Goal: Information Seeking & Learning: Learn about a topic

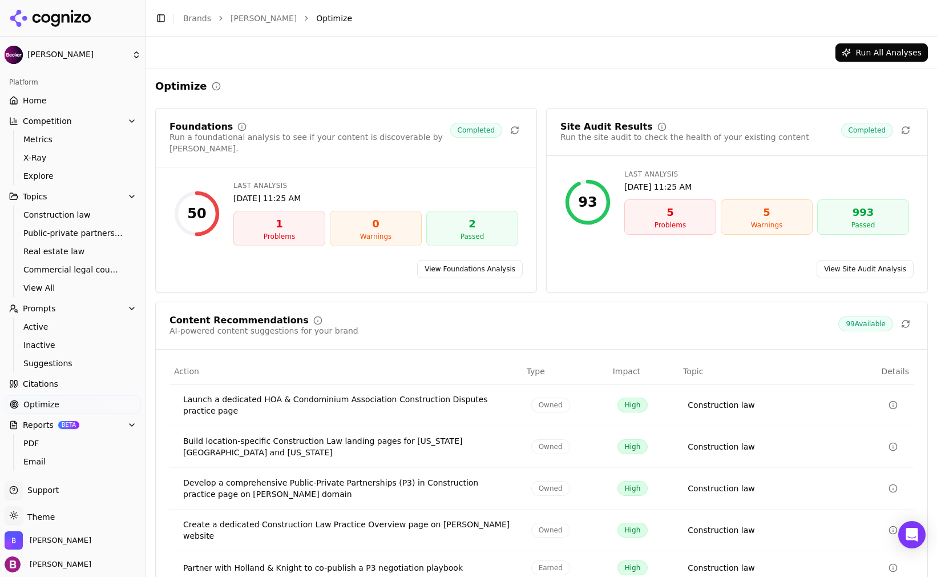
click at [45, 100] on link "Home" at bounding box center [73, 100] width 136 height 18
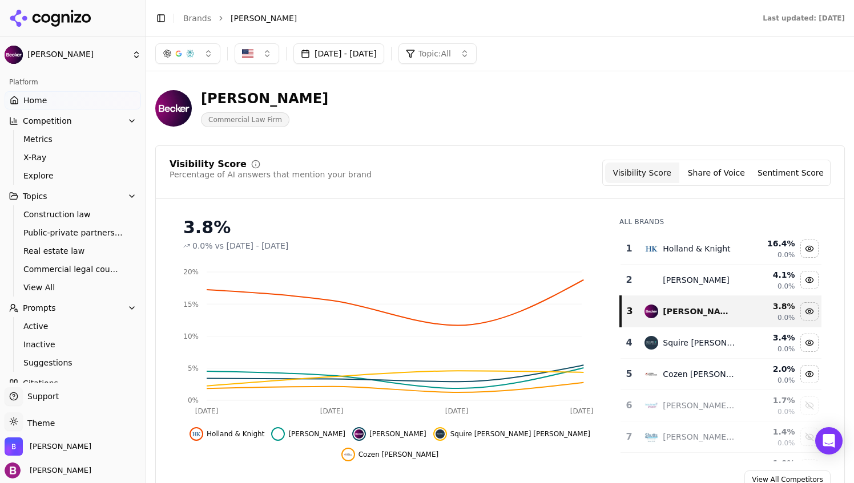
click at [30, 100] on span "Home" at bounding box center [34, 100] width 23 height 11
click at [58, 213] on span "Construction law" at bounding box center [72, 214] width 99 height 11
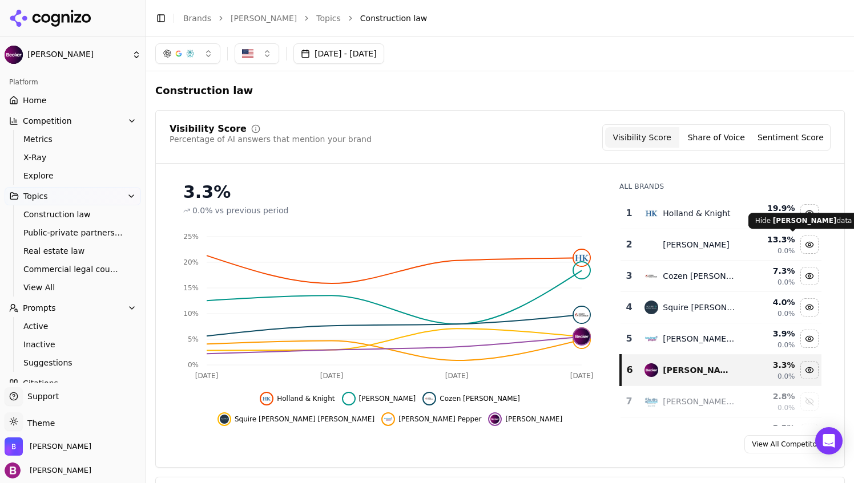
click at [801, 244] on div "Hide duane morris data" at bounding box center [809, 244] width 17 height 17
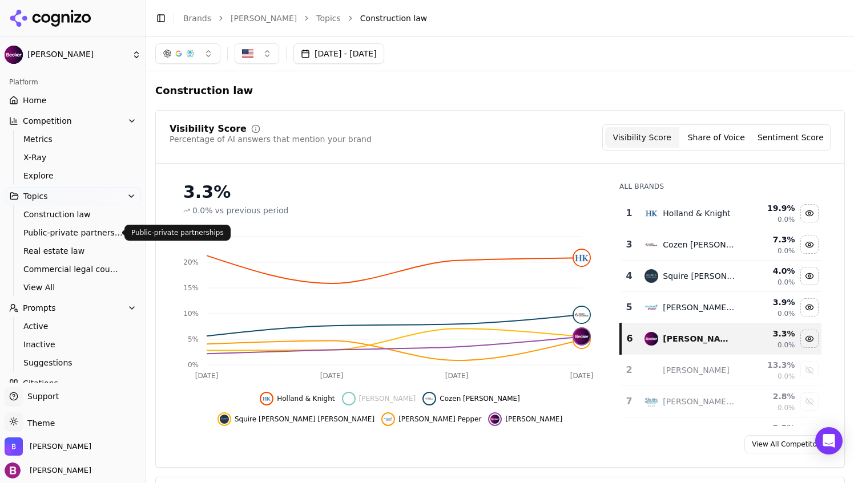
click at [62, 234] on span "Public-private partnerships" at bounding box center [72, 232] width 99 height 11
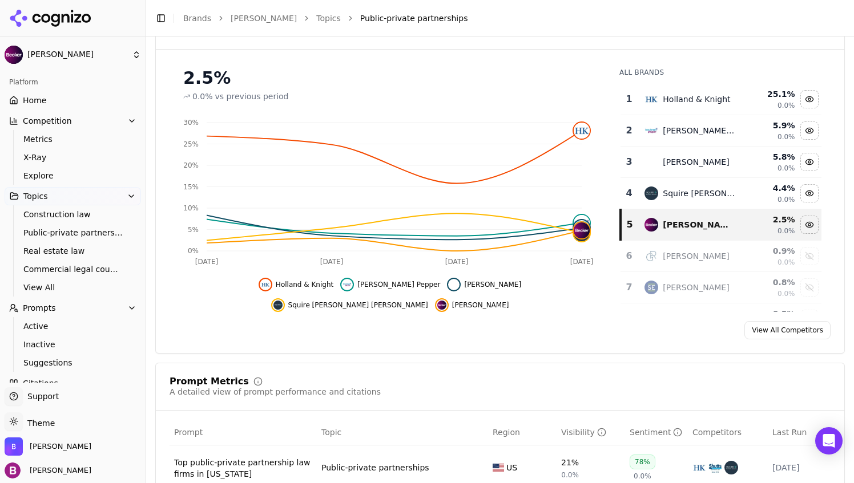
click at [62, 107] on link "Home" at bounding box center [73, 100] width 136 height 18
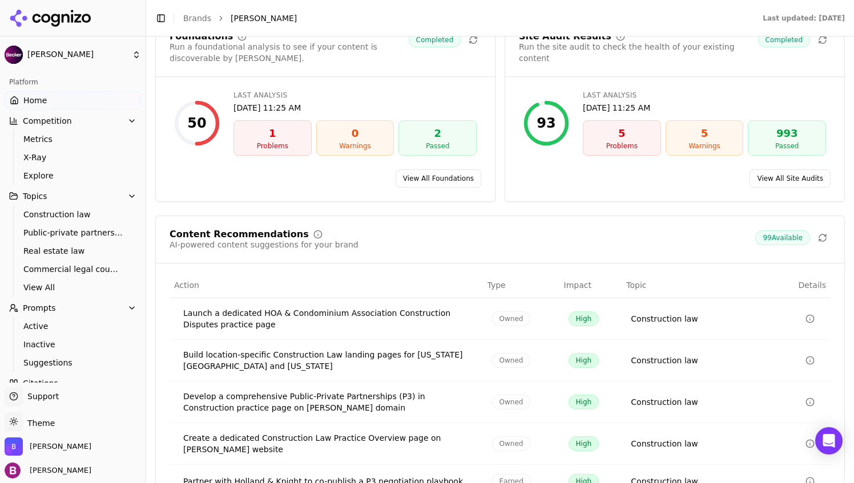
scroll to position [1655, 0]
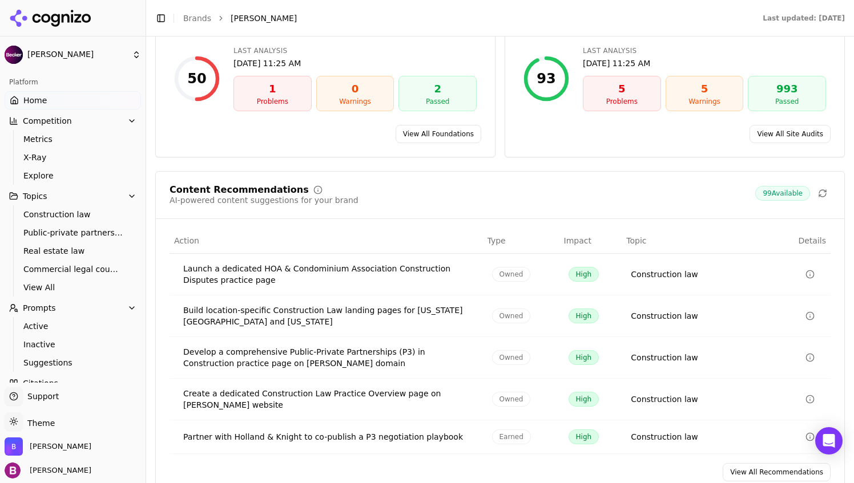
click at [748, 464] on link "View All Recommendations" at bounding box center [777, 473] width 108 height 18
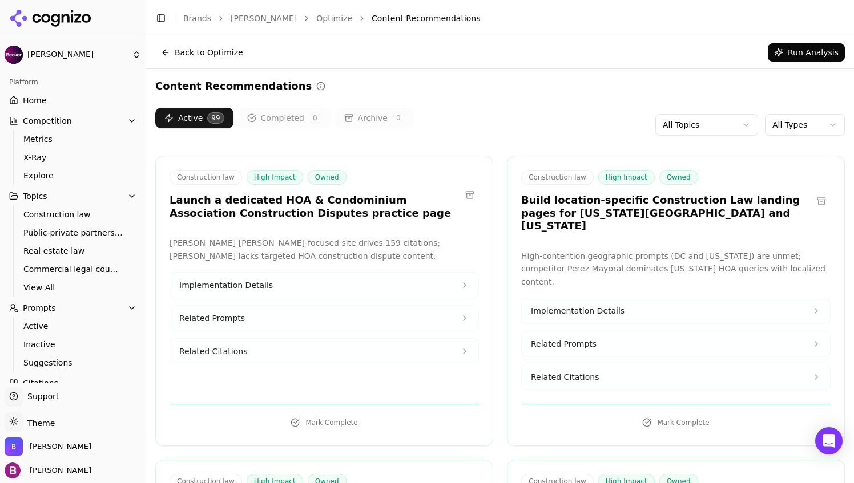
click at [240, 285] on span "Implementation Details" at bounding box center [226, 285] width 94 height 11
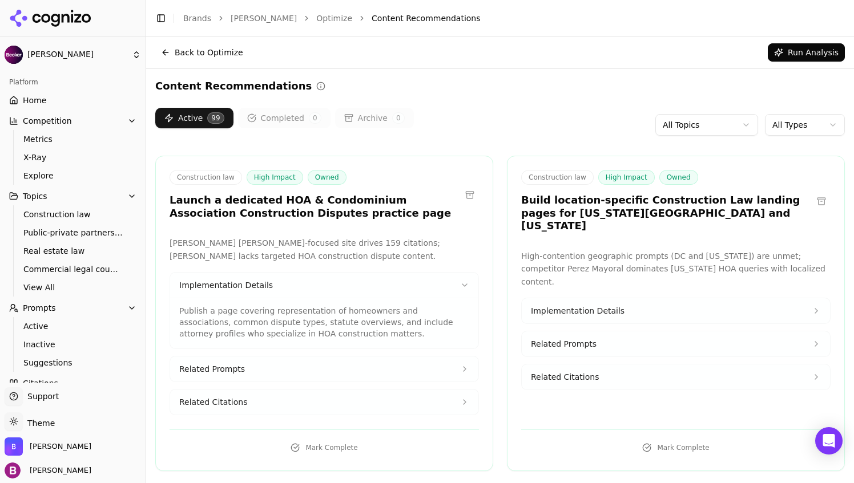
click at [408, 282] on button "Implementation Details" at bounding box center [324, 285] width 308 height 25
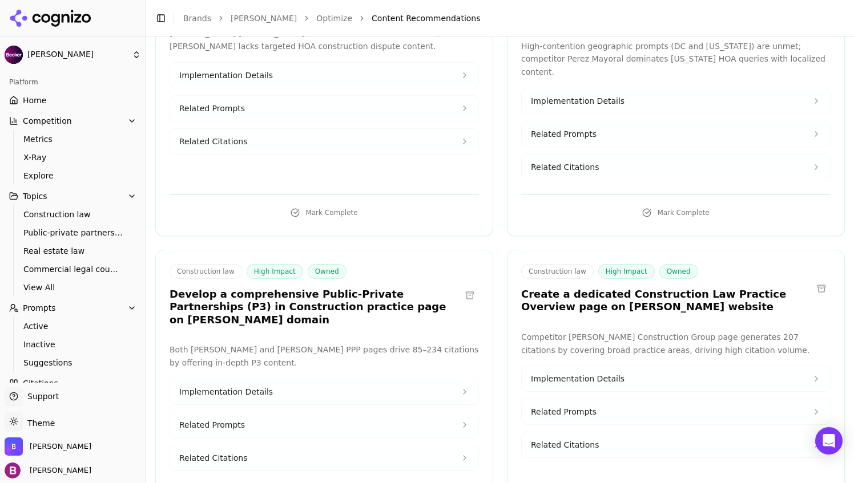
scroll to position [228, 0]
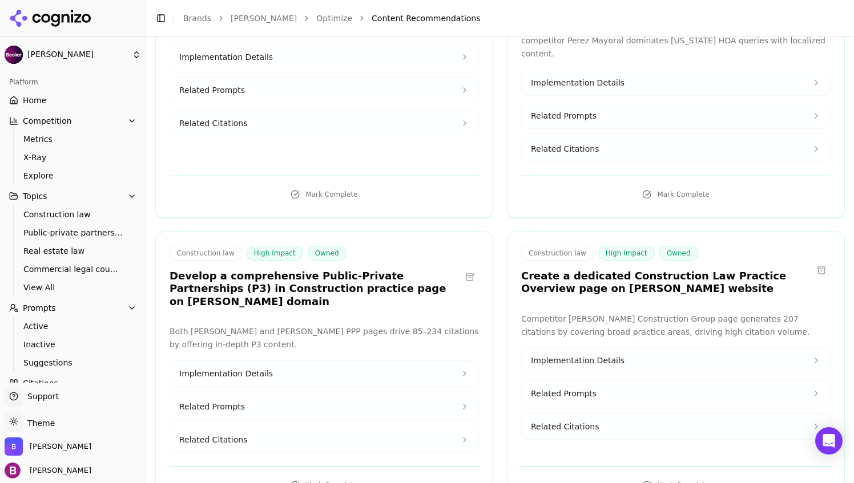
click at [597, 355] on span "Implementation Details" at bounding box center [578, 360] width 94 height 11
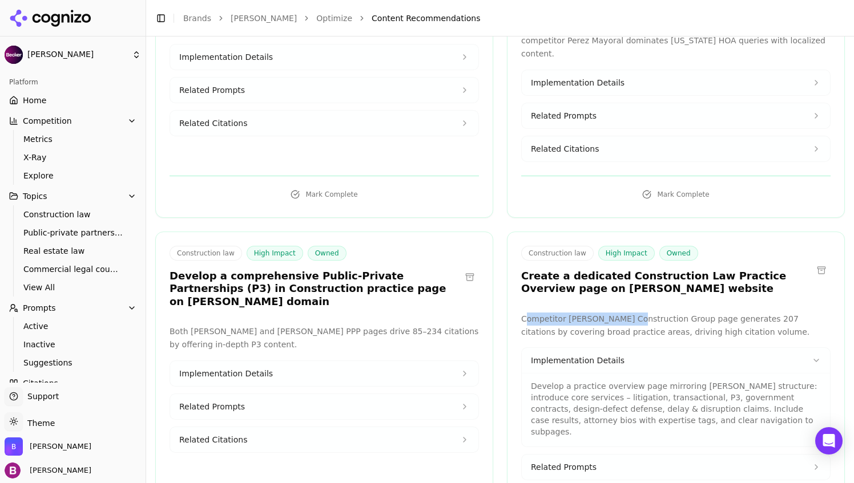
drag, startPoint x: 521, startPoint y: 288, endPoint x: 618, endPoint y: 290, distance: 96.5
click at [618, 313] on p "Competitor [PERSON_NAME] Construction Group page generates 207 citations by cov…" at bounding box center [675, 326] width 309 height 26
drag, startPoint x: 618, startPoint y: 290, endPoint x: 703, endPoint y: 361, distance: 111.0
click at [703, 381] on p "Develop a practice overview page mirroring [PERSON_NAME] structure: introduce c…" at bounding box center [676, 409] width 290 height 57
drag, startPoint x: 703, startPoint y: 361, endPoint x: 639, endPoint y: 357, distance: 63.5
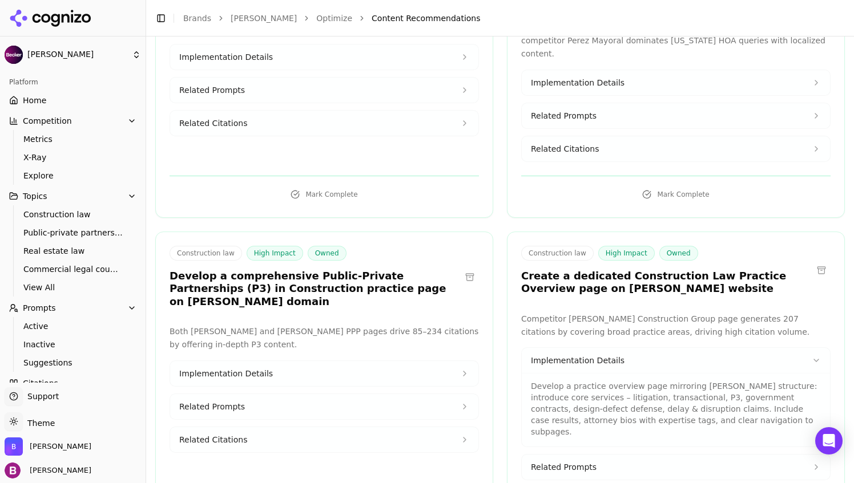
click at [639, 381] on p "Develop a practice overview page mirroring [PERSON_NAME] structure: introduce c…" at bounding box center [676, 409] width 290 height 57
click at [31, 192] on span "Topics" at bounding box center [35, 196] width 25 height 11
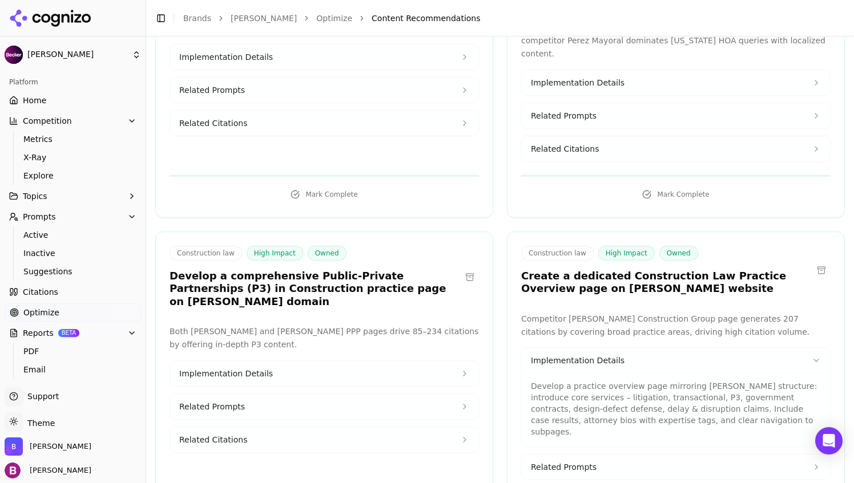
click at [31, 192] on span "Topics" at bounding box center [35, 196] width 25 height 11
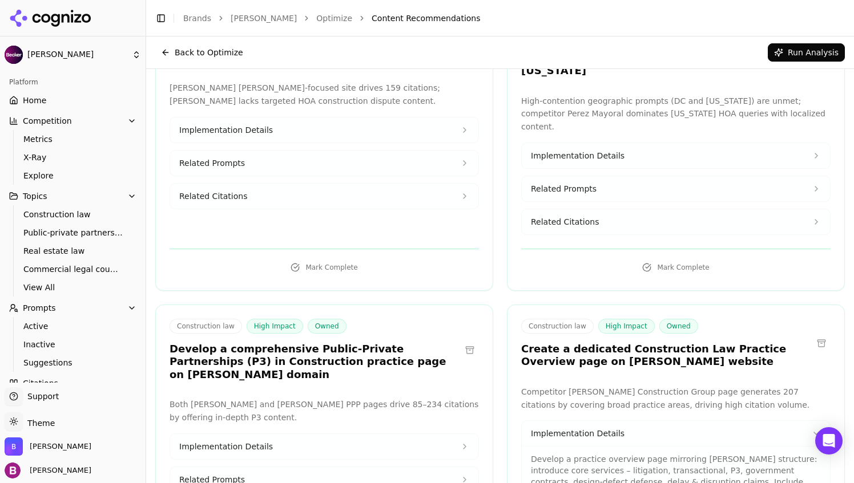
scroll to position [57, 0]
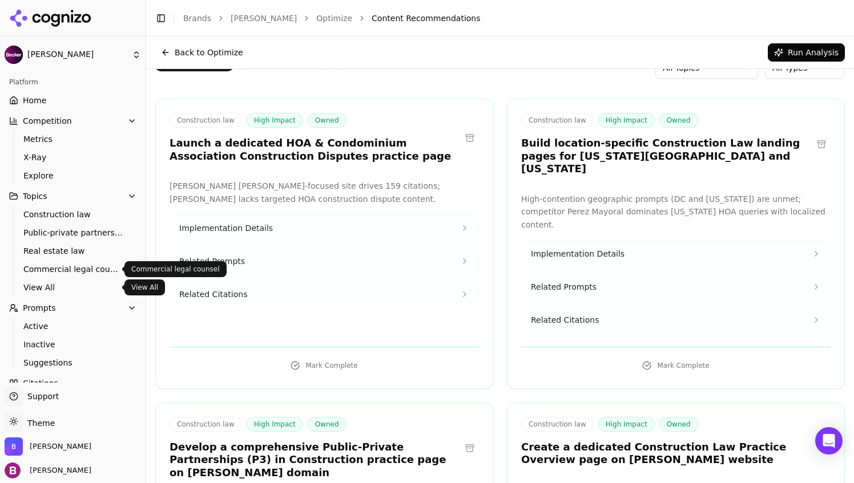
click at [41, 289] on span "View All" at bounding box center [72, 287] width 99 height 11
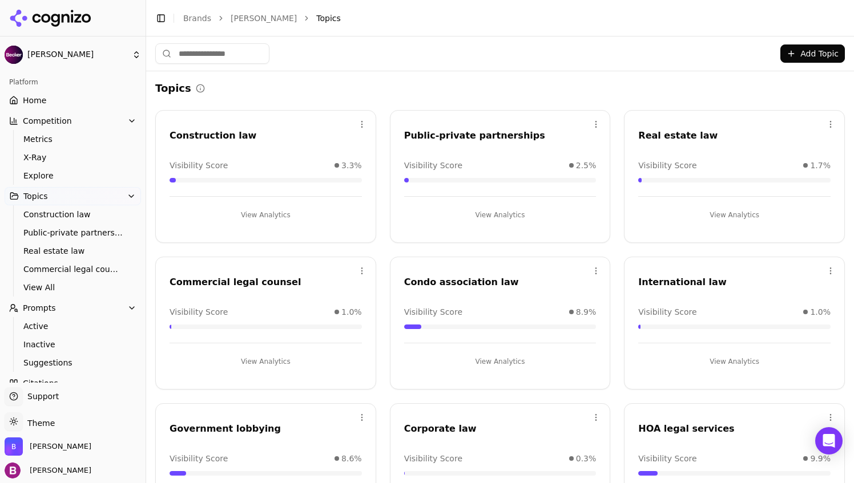
click at [494, 357] on button "View Analytics" at bounding box center [500, 362] width 192 height 18
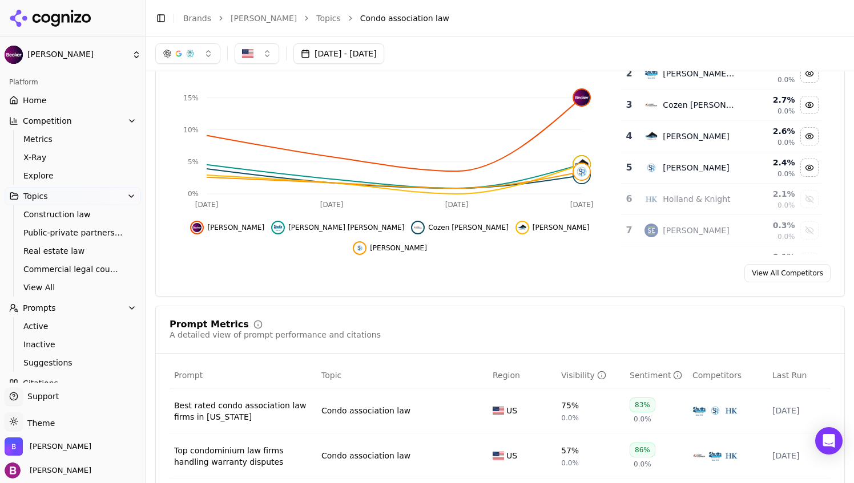
scroll to position [57, 0]
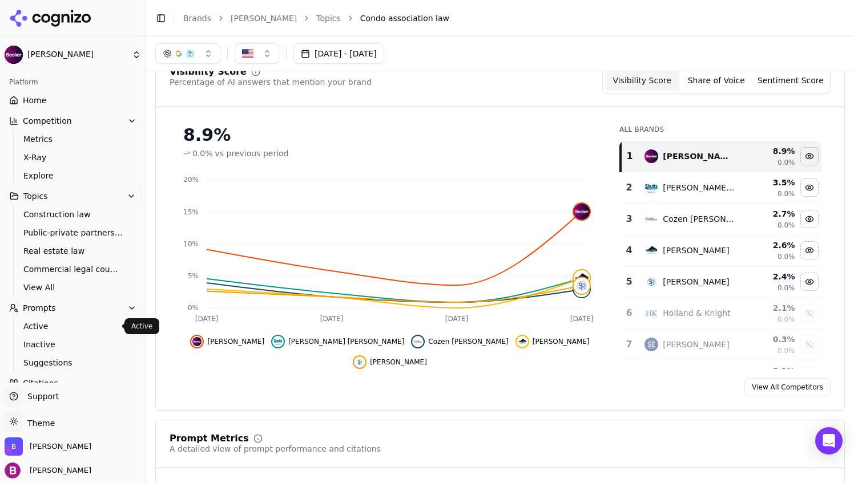
click at [47, 327] on span "Active" at bounding box center [72, 326] width 99 height 11
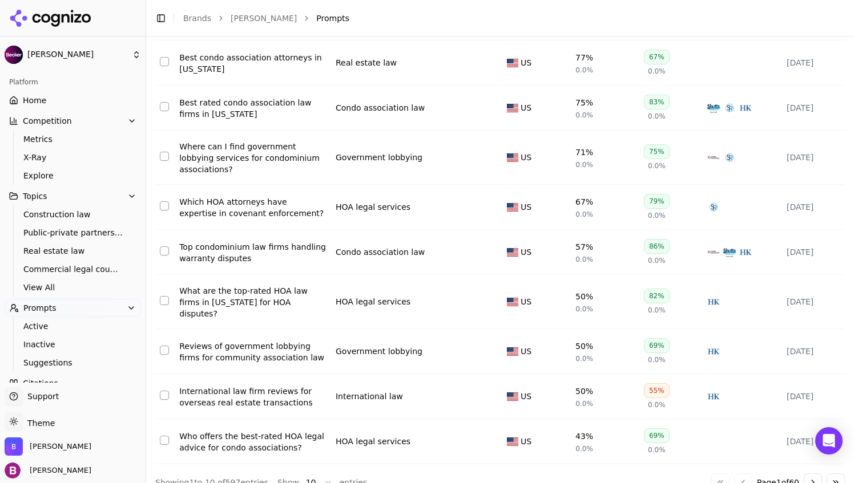
scroll to position [205, 0]
click at [314, 469] on html "[PERSON_NAME] Platform Home Competition Metrics X-Ray Explore Topics Constructi…" at bounding box center [427, 241] width 854 height 483
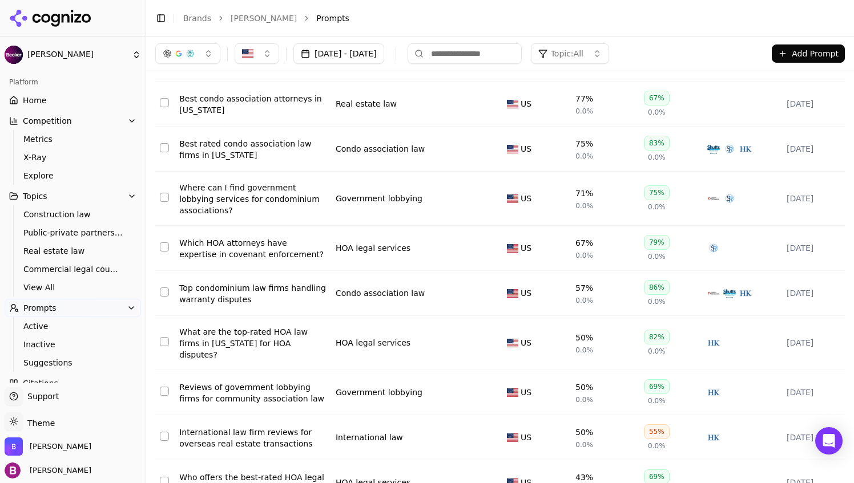
scroll to position [0, 0]
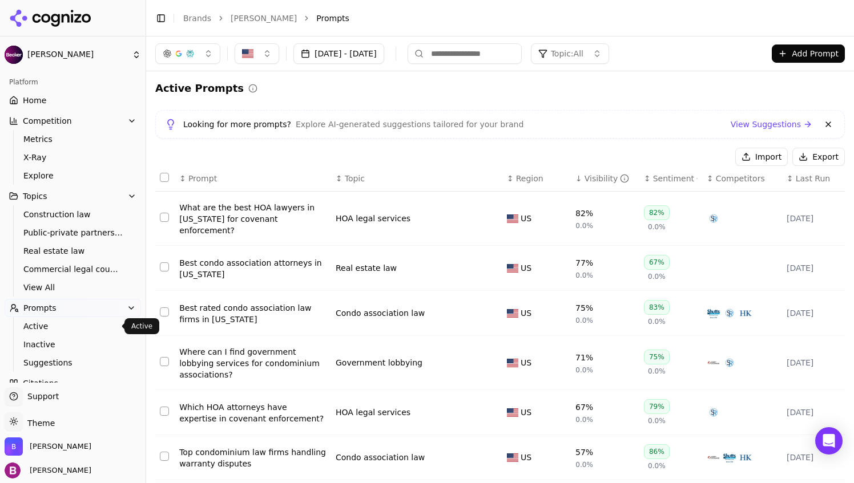
click at [35, 309] on span "Prompts" at bounding box center [39, 308] width 33 height 11
click at [37, 311] on span "Prompts" at bounding box center [39, 308] width 33 height 11
click at [40, 321] on span "Active" at bounding box center [72, 326] width 99 height 11
click at [29, 328] on span "Active" at bounding box center [72, 326] width 99 height 11
click at [43, 293] on link "View All" at bounding box center [73, 288] width 108 height 16
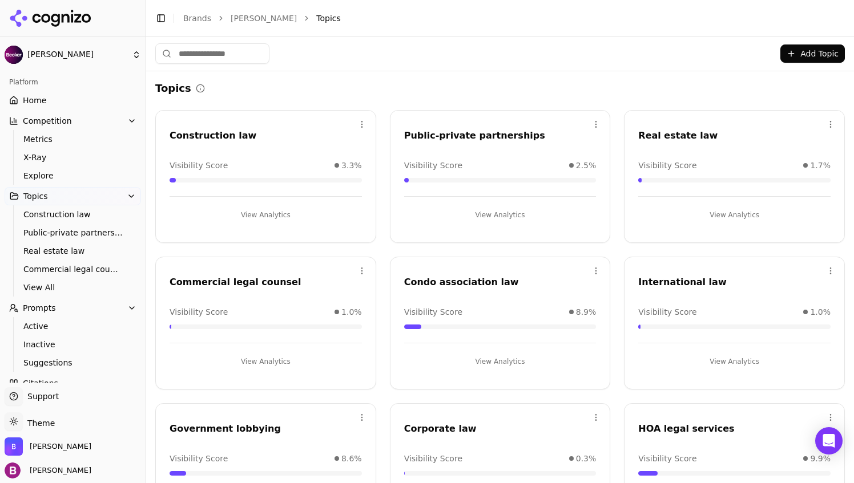
scroll to position [114, 0]
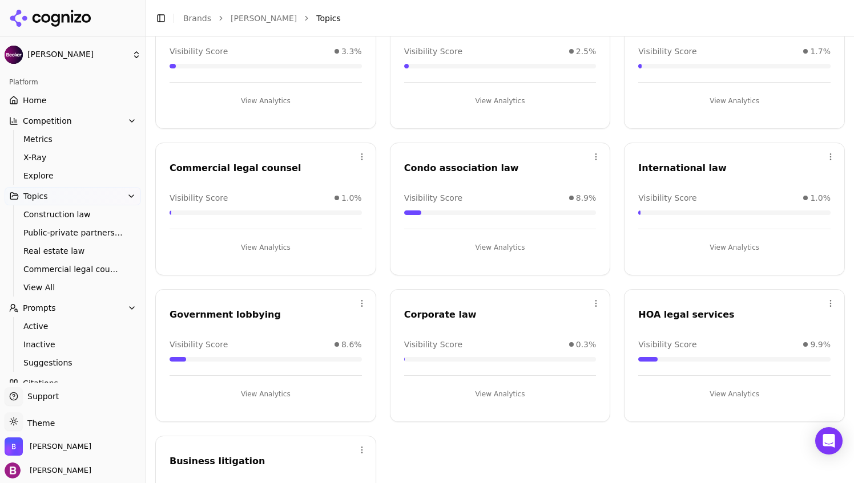
click at [485, 251] on button "View Analytics" at bounding box center [500, 248] width 192 height 18
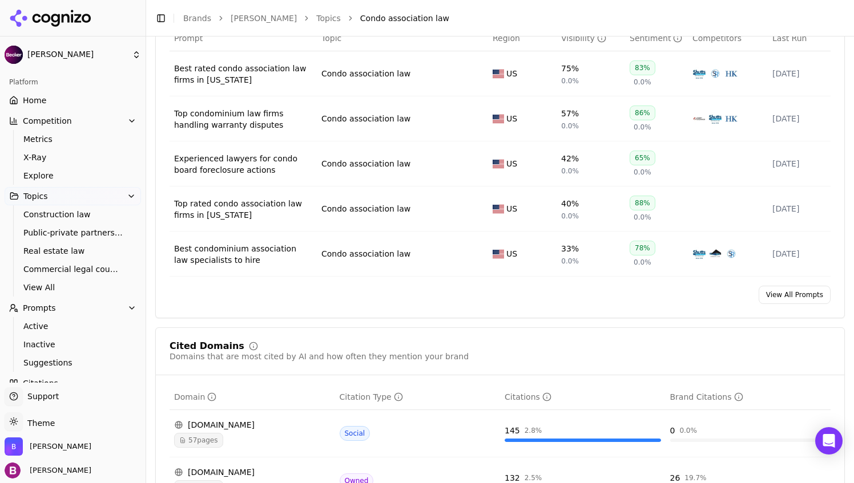
scroll to position [514, 0]
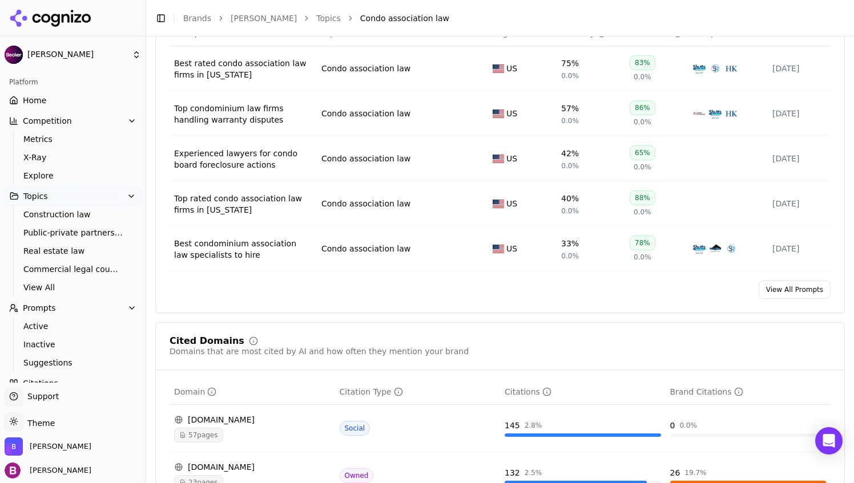
click at [786, 299] on link "View All Prompts" at bounding box center [795, 290] width 72 height 18
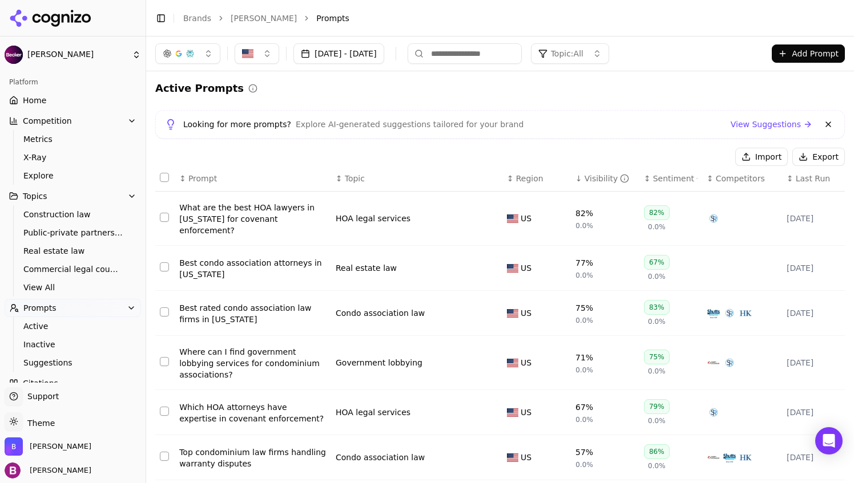
click at [583, 59] on span "Topic: All" at bounding box center [567, 53] width 33 height 11
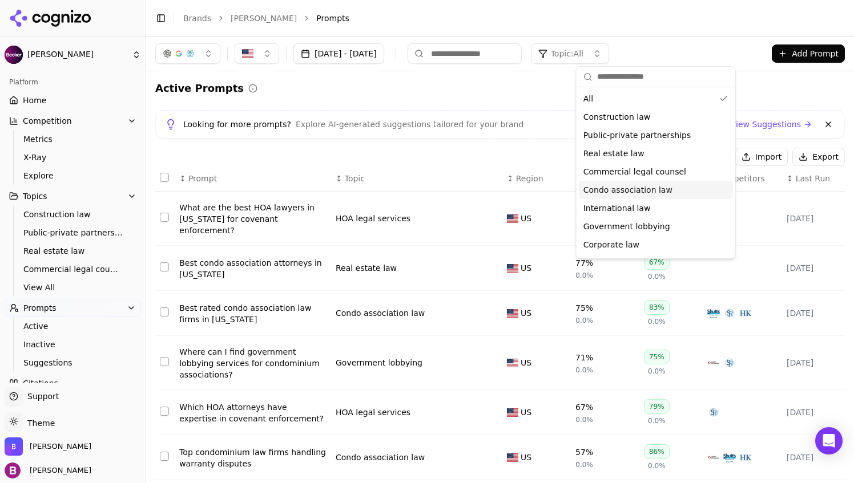
click at [632, 190] on span "Condo association law" at bounding box center [627, 189] width 89 height 11
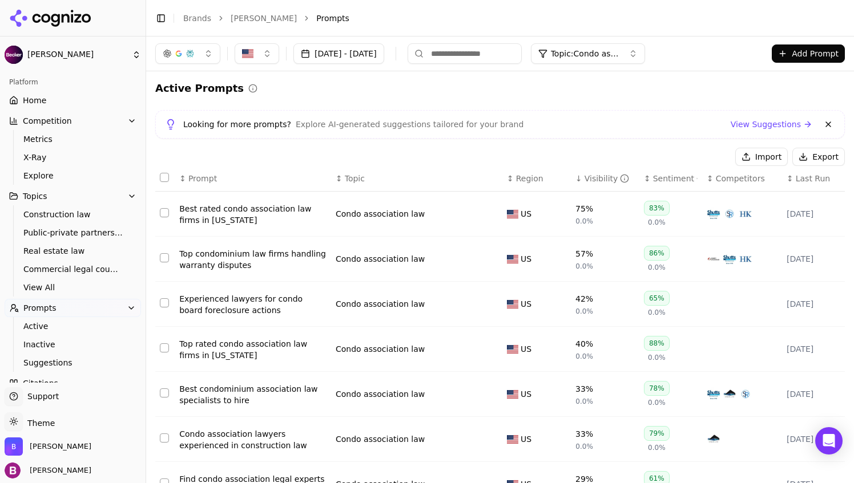
click at [52, 119] on span "Competition" at bounding box center [47, 120] width 49 height 11
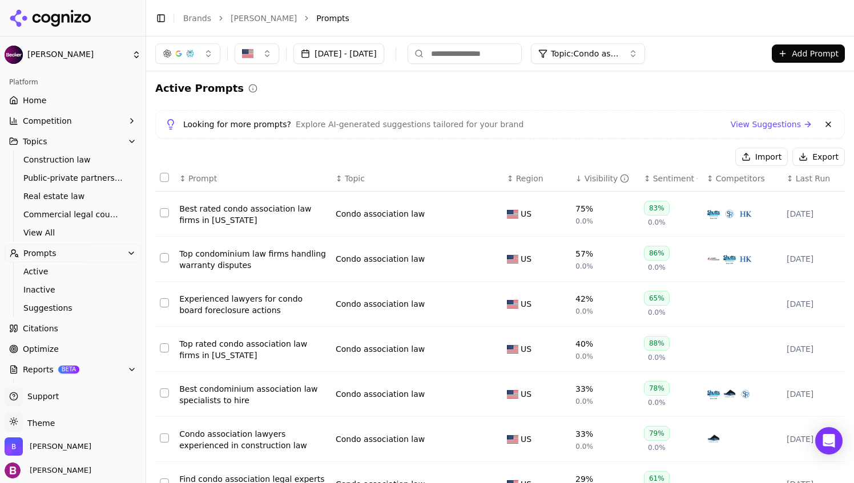
click at [596, 171] on th "↓ Visibility" at bounding box center [605, 179] width 68 height 26
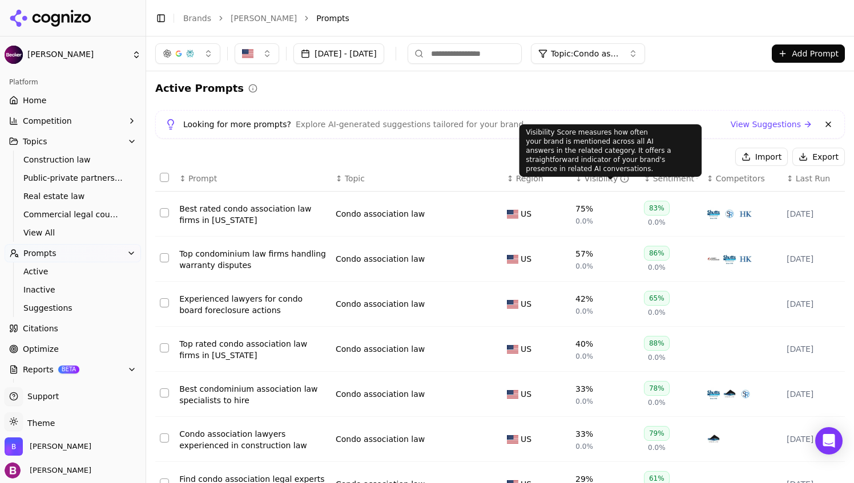
click at [585, 176] on div "Visibility" at bounding box center [607, 178] width 45 height 11
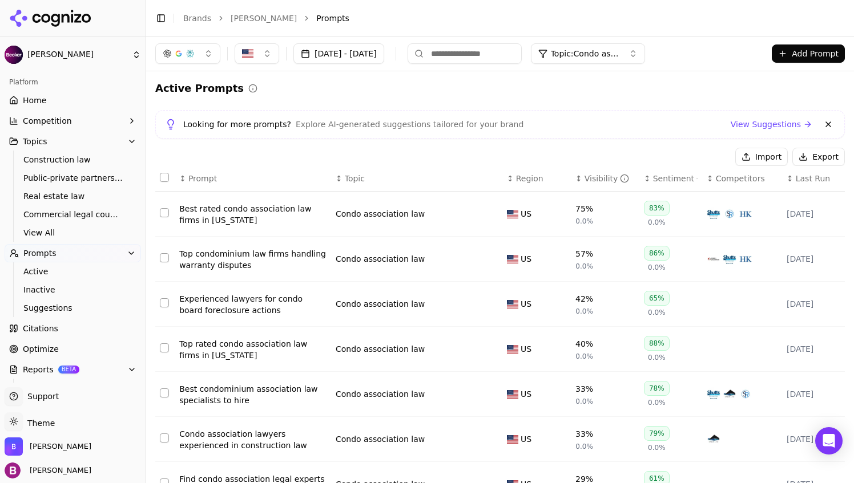
click at [642, 164] on div "Import Export" at bounding box center [500, 157] width 690 height 18
click at [639, 177] on th "↕ Sentiment" at bounding box center [670, 179] width 63 height 26
click at [644, 178] on div "↕ Sentiment" at bounding box center [671, 178] width 54 height 11
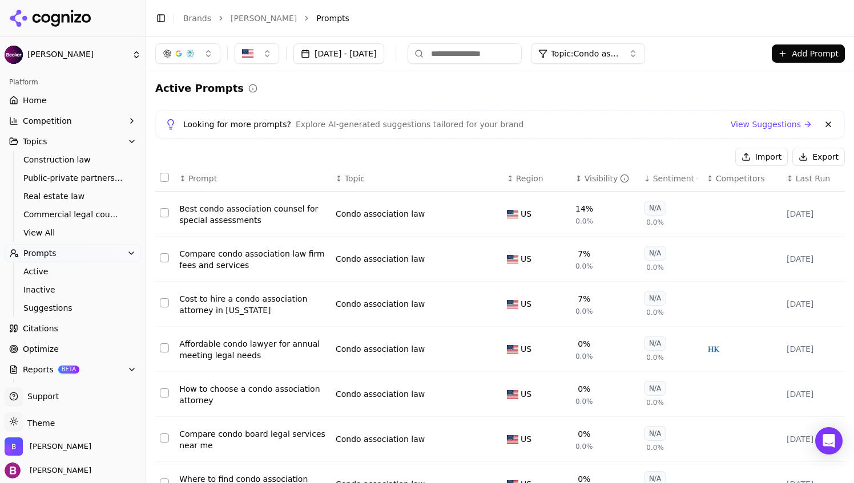
click at [585, 175] on div "Visibility" at bounding box center [607, 178] width 45 height 11
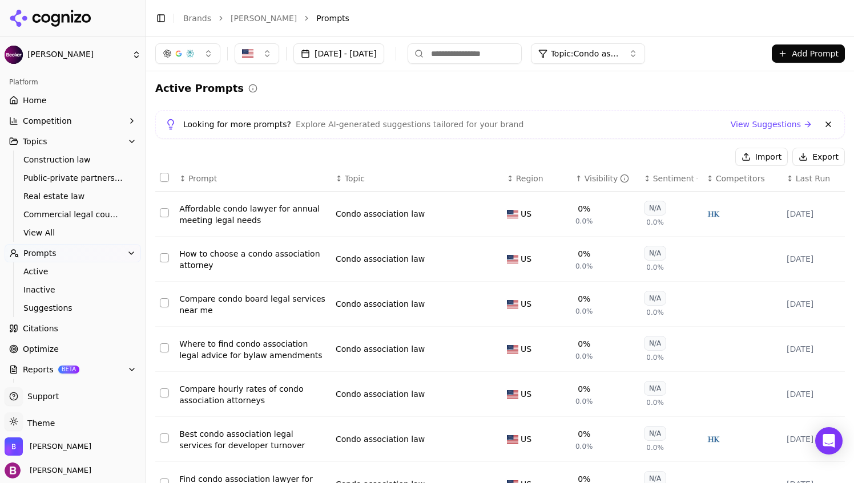
click at [585, 174] on div "Visibility" at bounding box center [607, 178] width 45 height 11
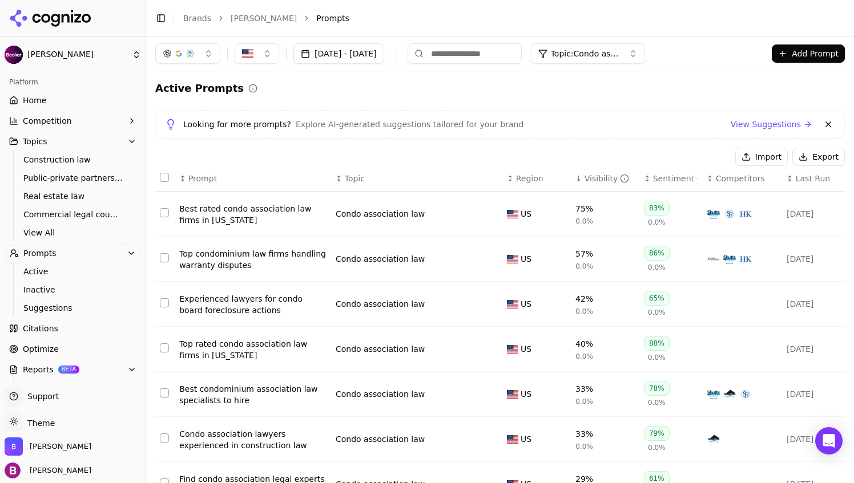
click at [54, 346] on span "Optimize" at bounding box center [41, 349] width 36 height 11
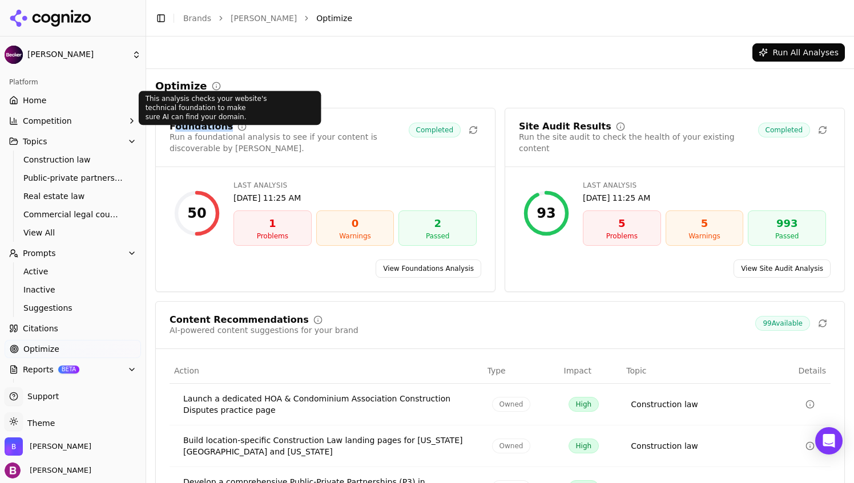
drag, startPoint x: 172, startPoint y: 123, endPoint x: 244, endPoint y: 130, distance: 72.2
click at [244, 130] on div "Foundations" at bounding box center [289, 126] width 239 height 9
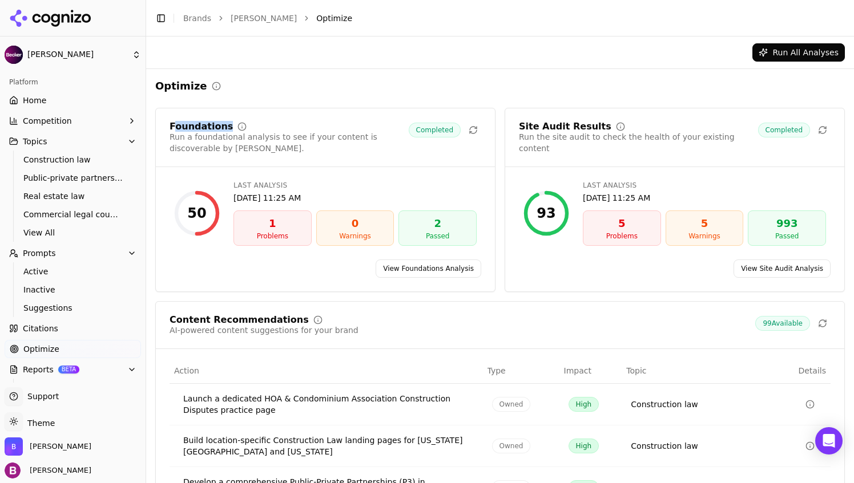
drag, startPoint x: 244, startPoint y: 130, endPoint x: 205, endPoint y: 129, distance: 38.8
click at [205, 129] on div "Foundations" at bounding box center [201, 126] width 63 height 9
click at [208, 135] on div "Run a foundational analysis to see if your content is discoverable by [PERSON_N…" at bounding box center [289, 142] width 239 height 23
